Goal: Task Accomplishment & Management: Manage account settings

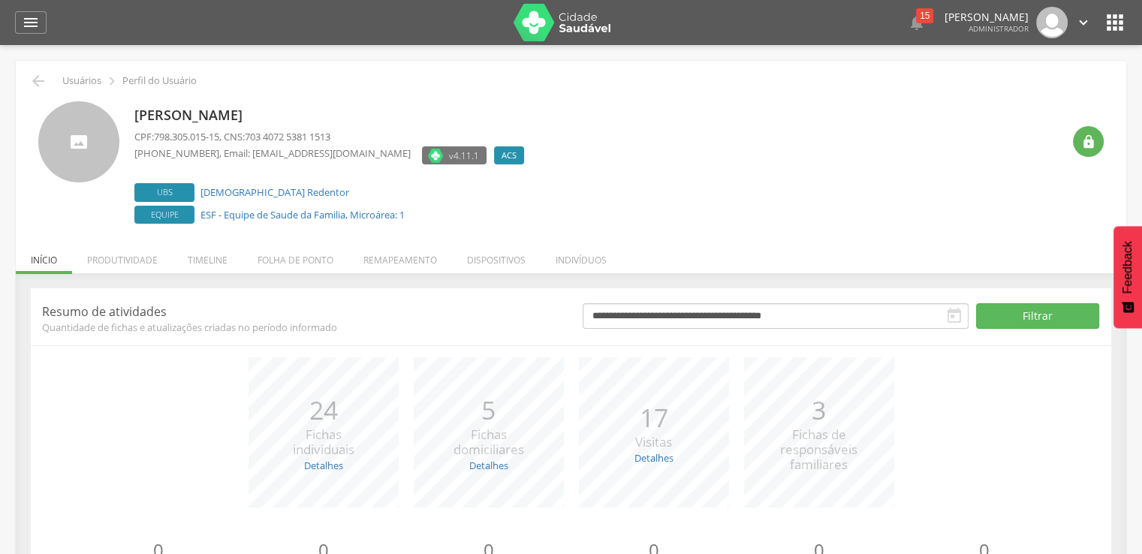
click at [400, 229] on div " Usuários  Perfil do Usuário Julia Ribeiro da Cruz CPF: 798.305.015-15 , CNS:…" at bounding box center [571, 350] width 1110 height 578
click at [401, 250] on li "Remapeamento" at bounding box center [400, 256] width 104 height 35
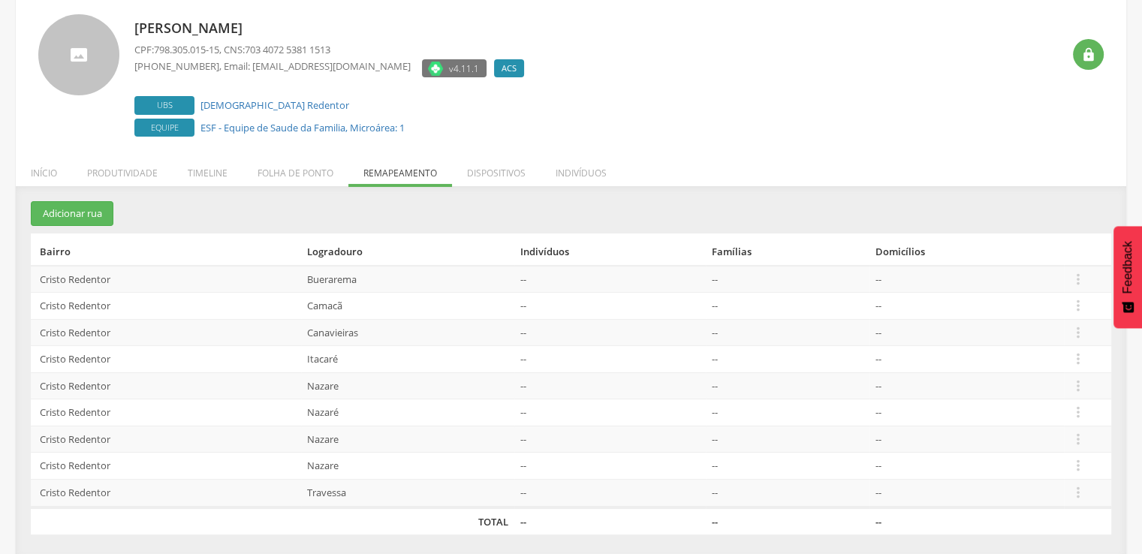
scroll to position [89, 0]
click at [1070, 483] on icon "" at bounding box center [1078, 491] width 17 height 17
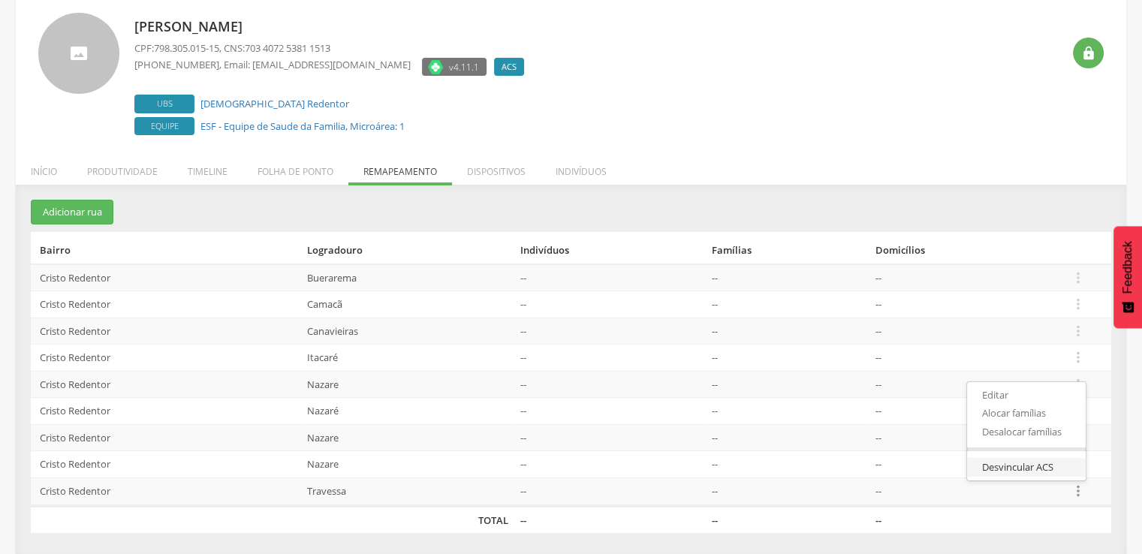
click at [1035, 458] on link "Desvincular ACS" at bounding box center [1026, 467] width 119 height 19
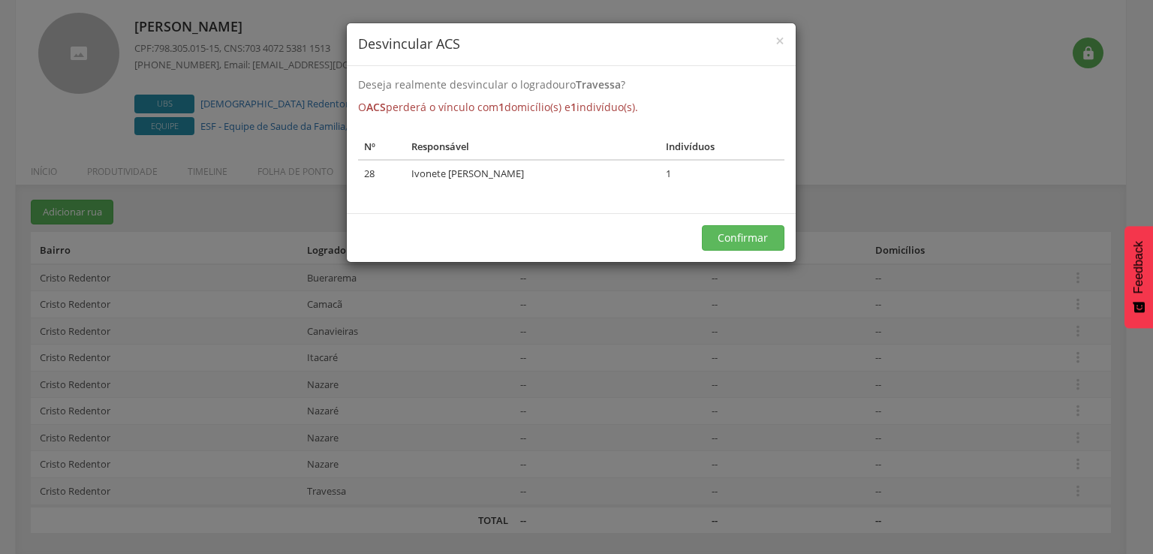
click at [872, 498] on div "× Desvincular ACS Deseja realmente desvincular o logradouro Travessa ? O ACS pe…" at bounding box center [576, 277] width 1153 height 554
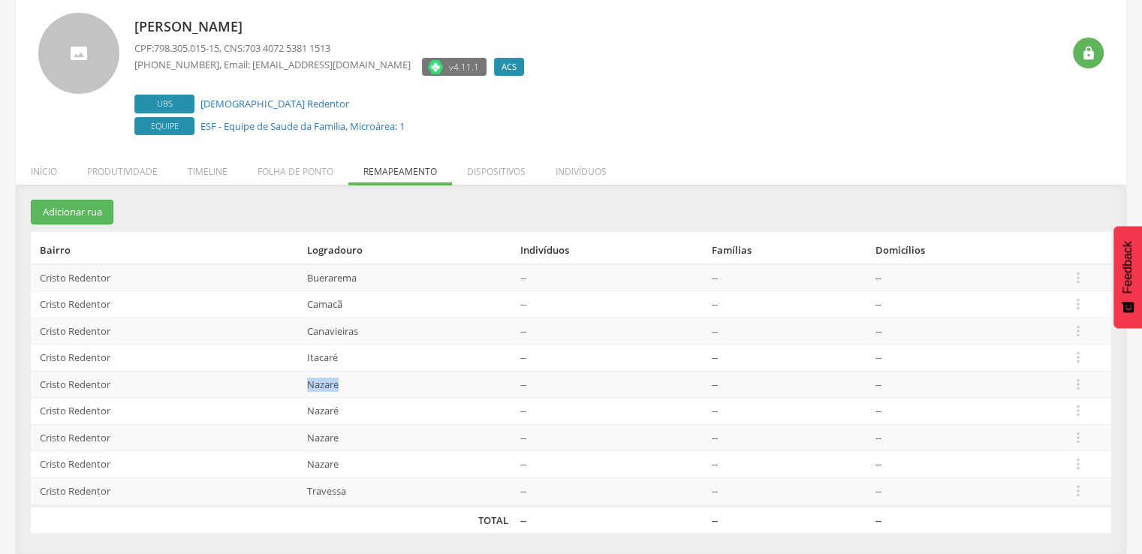
drag, startPoint x: 345, startPoint y: 384, endPoint x: 267, endPoint y: 383, distance: 78.1
click at [267, 383] on tr "Cristo Redentor Nazare -- -- --  Editar Alocar famílias Desalocar famílias Des…" at bounding box center [571, 384] width 1080 height 27
copy tr "Nazare"
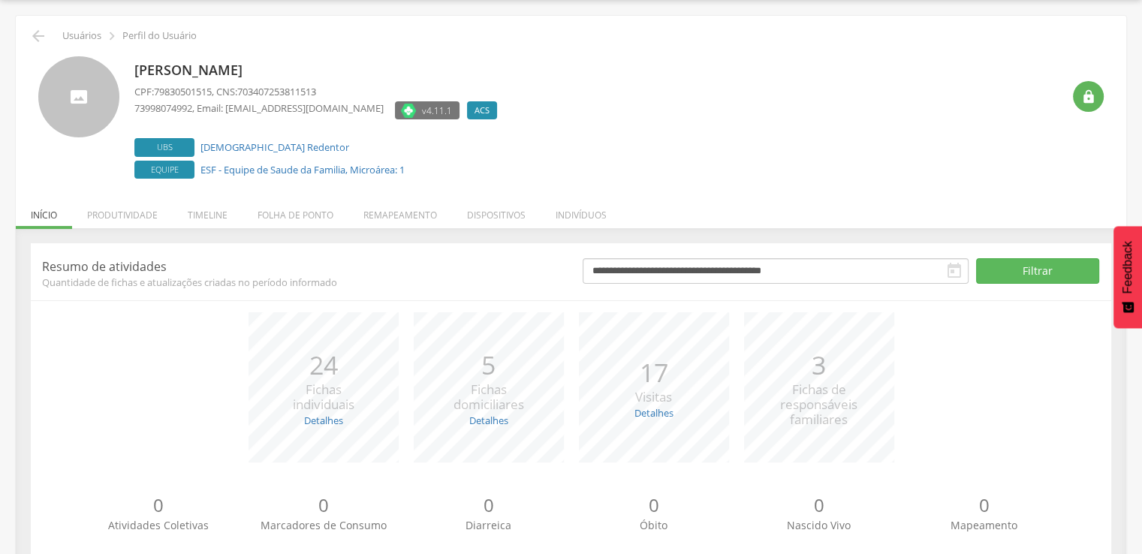
scroll to position [85, 0]
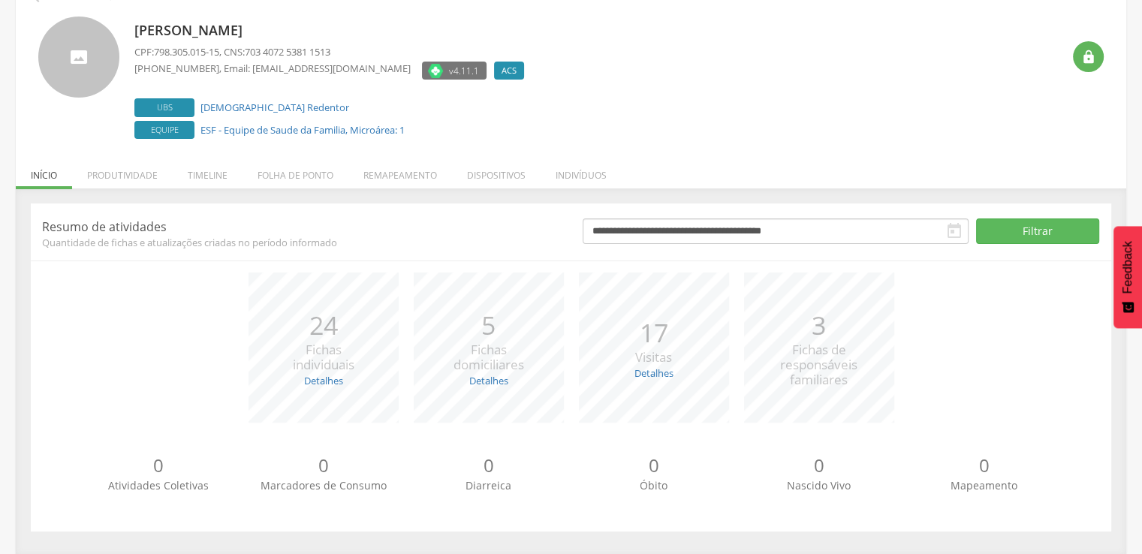
click at [393, 179] on li "Remapeamento" at bounding box center [400, 171] width 104 height 35
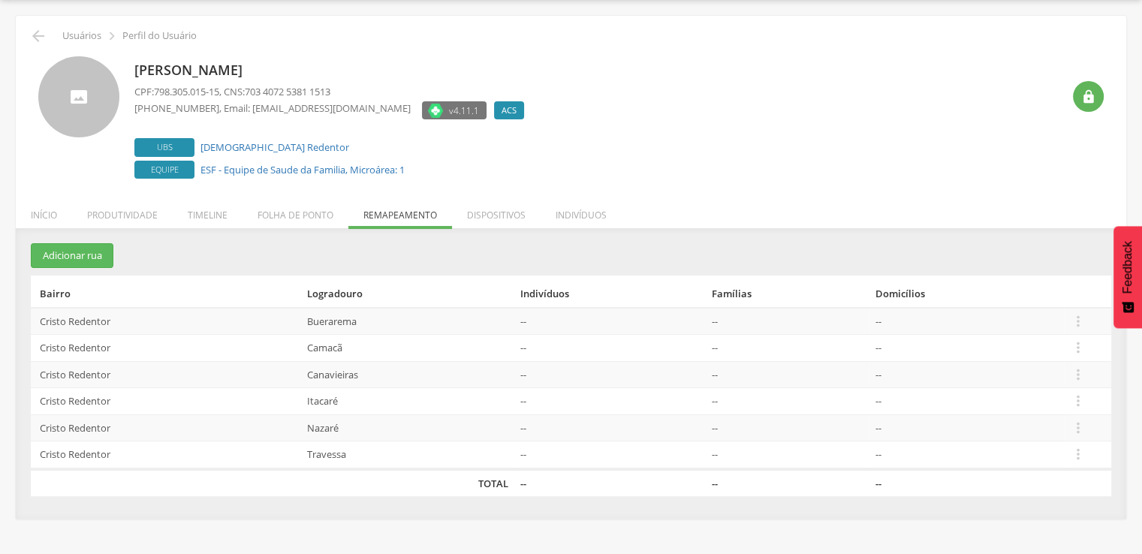
scroll to position [45, 0]
